Goal: Information Seeking & Learning: Learn about a topic

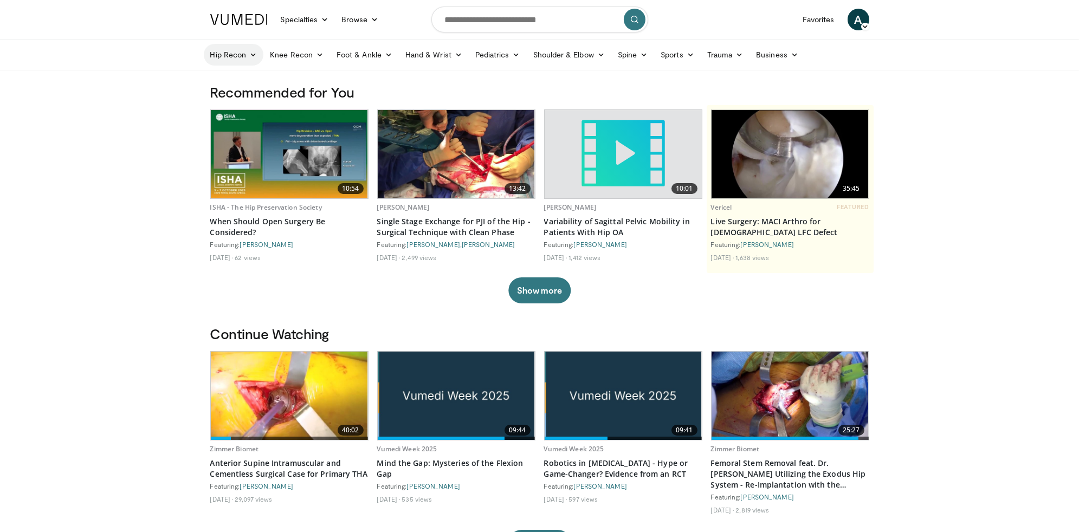
click at [229, 57] on link "Hip Recon" at bounding box center [234, 55] width 60 height 22
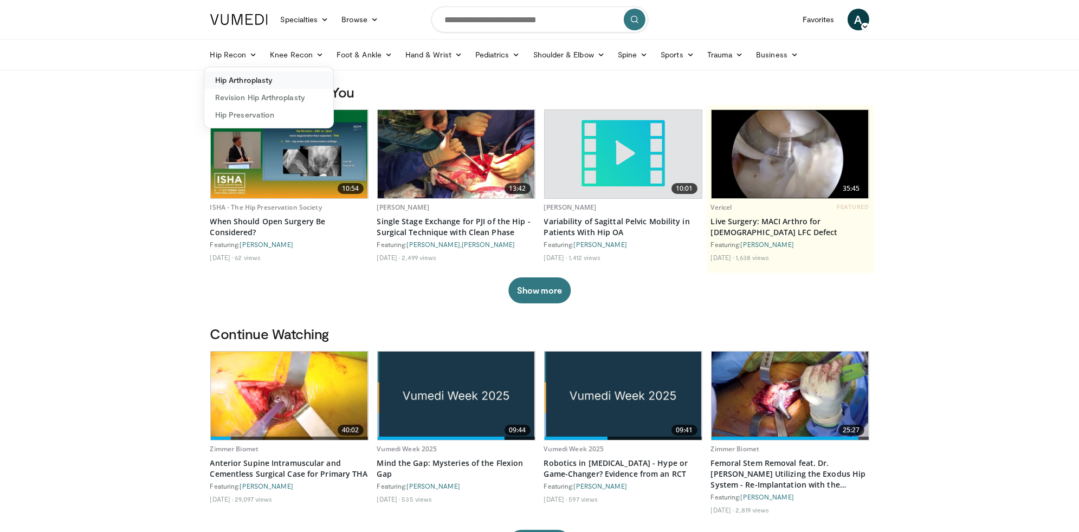
click at [235, 81] on link "Hip Arthroplasty" at bounding box center [268, 80] width 129 height 17
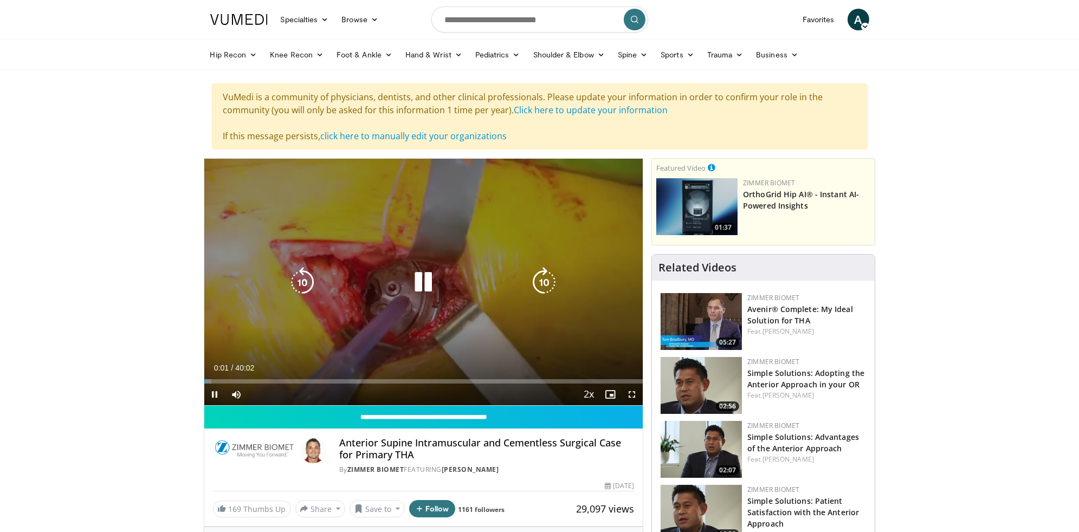
click at [422, 277] on icon "Video Player" at bounding box center [423, 282] width 30 height 30
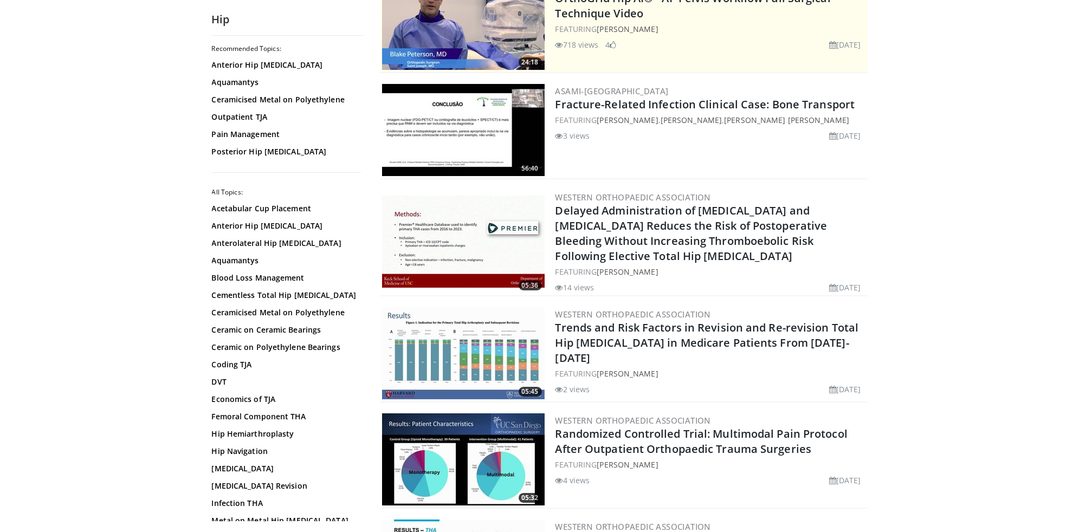
scroll to position [147, 0]
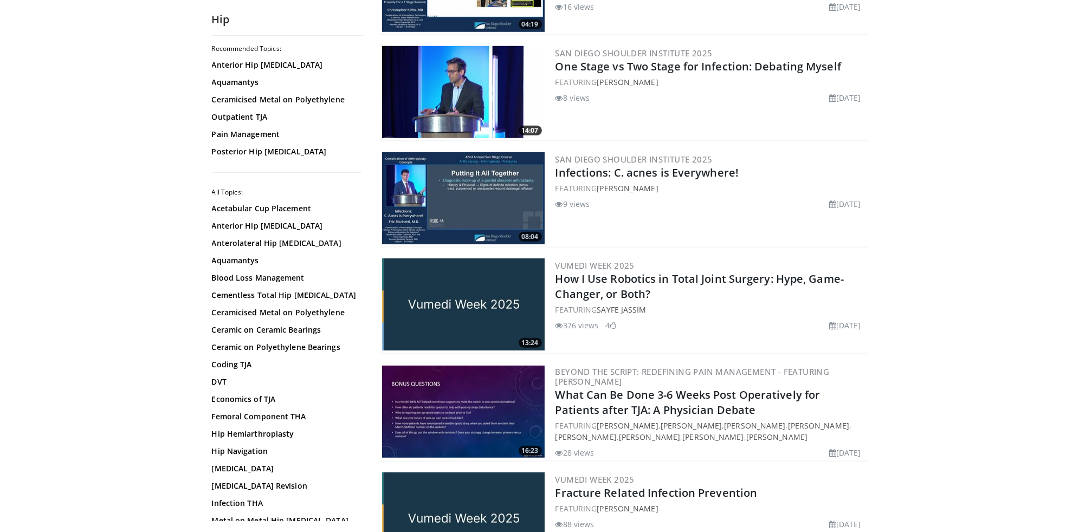
scroll to position [2022, 0]
